Goal: Obtain resource: Download file/media

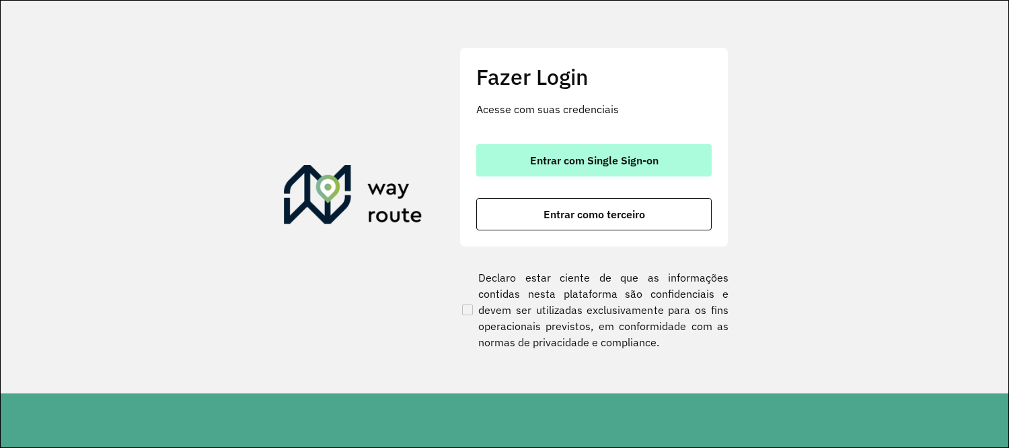
click at [559, 156] on span "Entrar com Single Sign-on" at bounding box center [594, 160] width 129 height 11
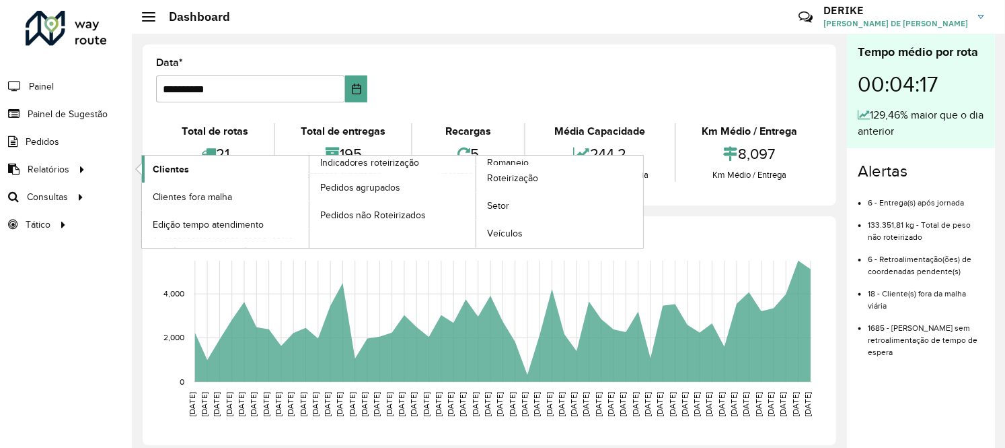
click at [165, 166] on span "Clientes" at bounding box center [171, 169] width 36 height 14
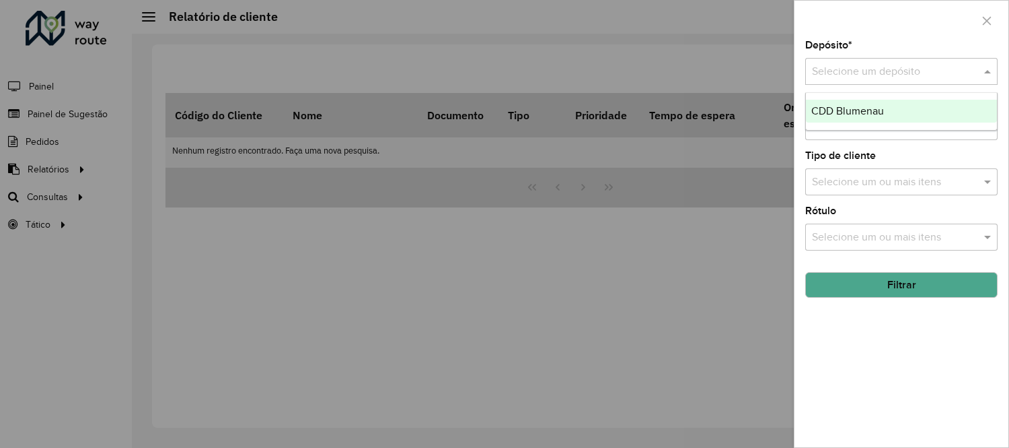
click at [937, 71] on input "text" at bounding box center [888, 72] width 152 height 16
click at [896, 108] on div "CDD Blumenau" at bounding box center [901, 111] width 191 height 23
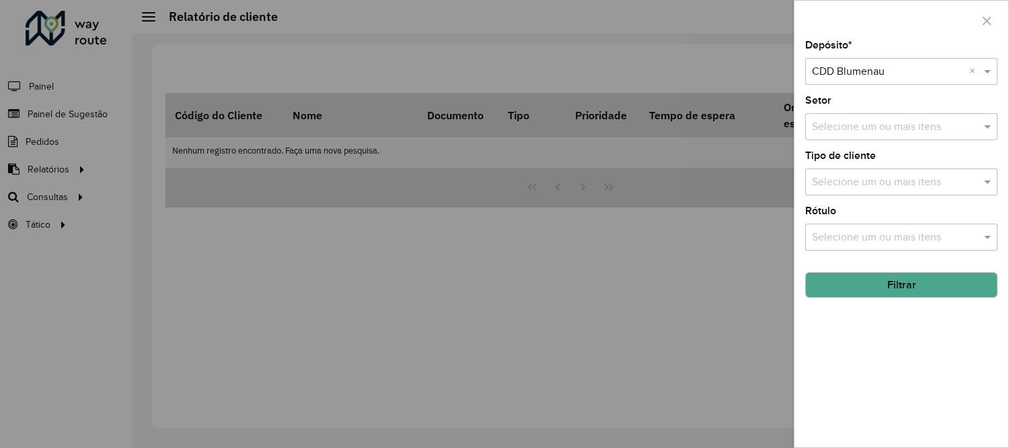
click at [906, 286] on button "Filtrar" at bounding box center [902, 285] width 192 height 26
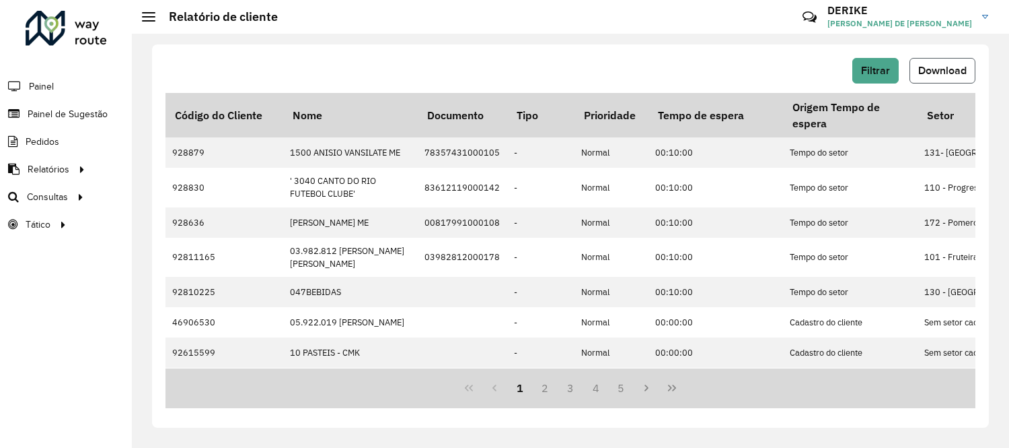
click at [956, 73] on span "Download" at bounding box center [943, 70] width 48 height 11
